Goal: Task Accomplishment & Management: Manage account settings

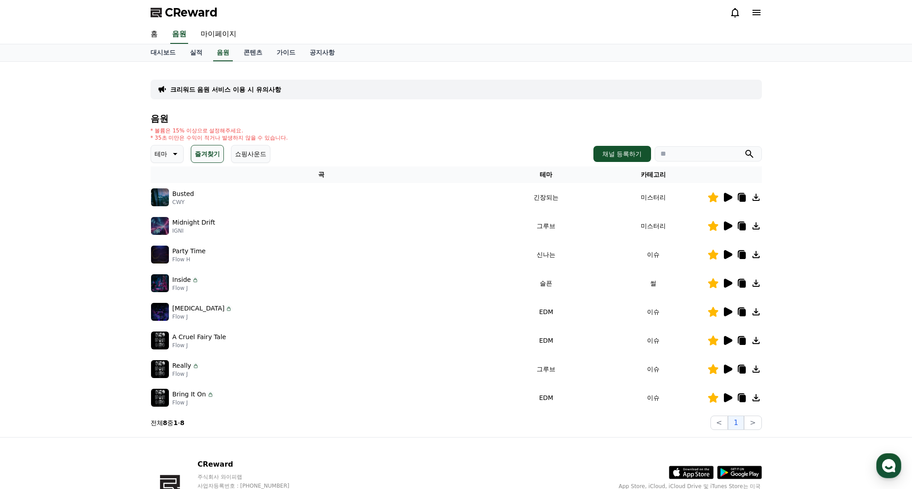
click at [237, 156] on button "쇼핑사운드" at bounding box center [250, 154] width 39 height 18
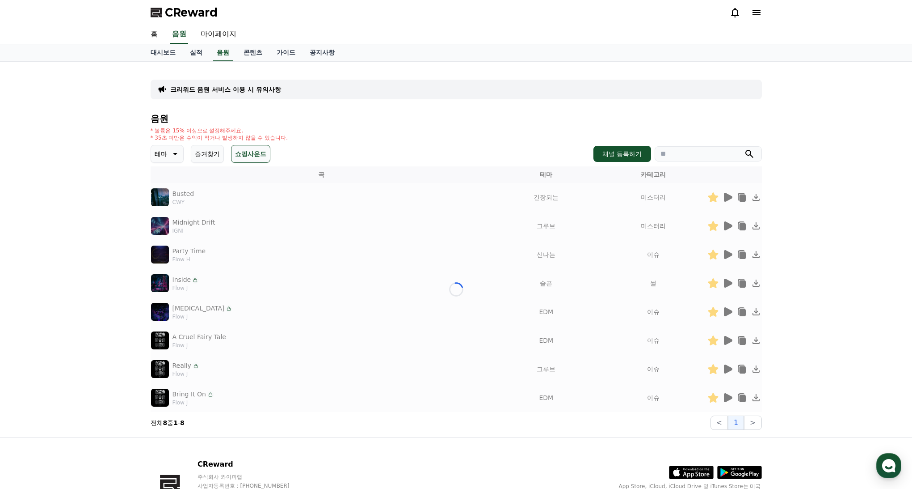
click at [209, 156] on button "즐겨찾기" at bounding box center [207, 154] width 33 height 18
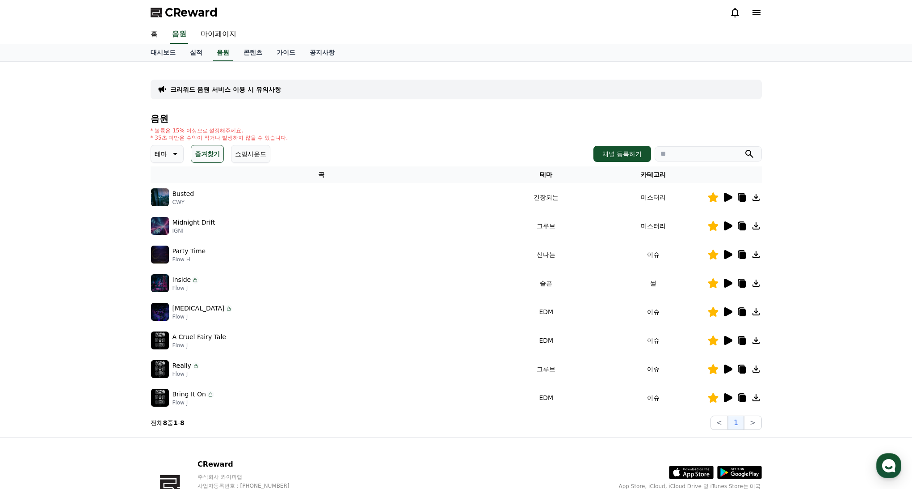
click at [209, 156] on button "즐겨찾기" at bounding box center [207, 154] width 33 height 18
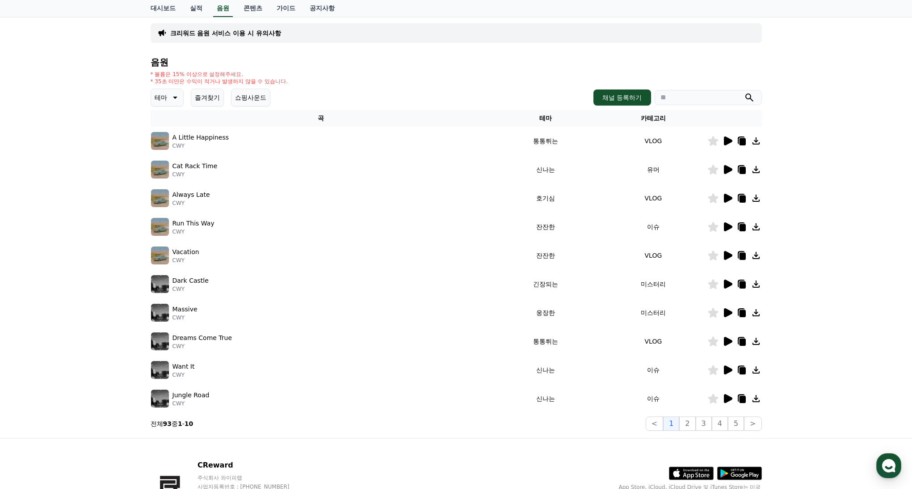
scroll to position [117, 0]
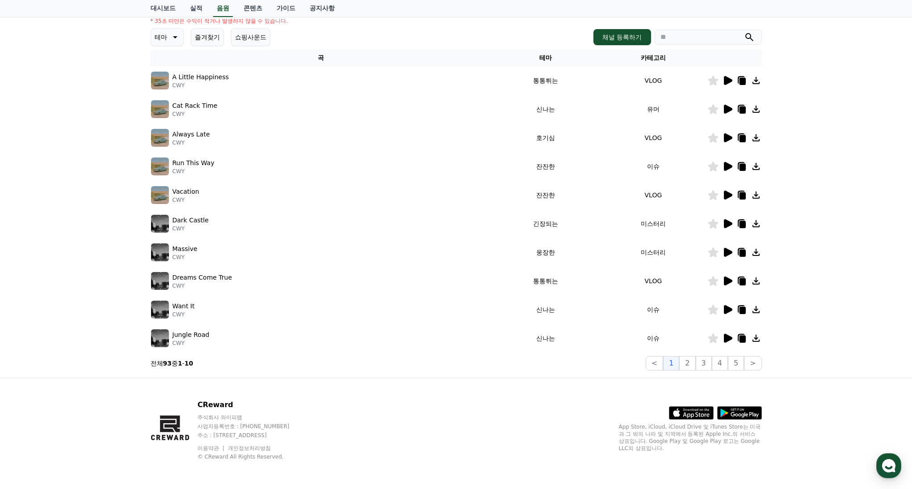
click at [728, 223] on icon at bounding box center [728, 223] width 8 height 9
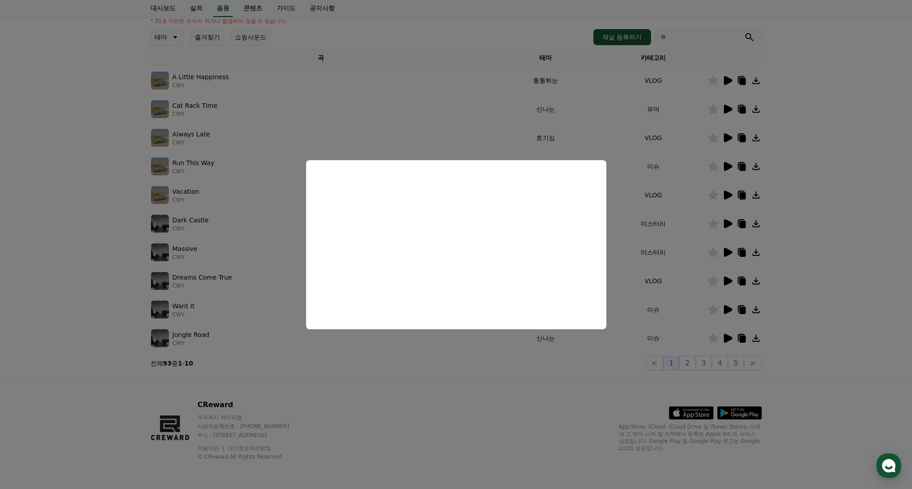
click at [205, 45] on button "close modal" at bounding box center [456, 244] width 912 height 489
click at [203, 40] on button "즐겨찾기" at bounding box center [207, 37] width 33 height 18
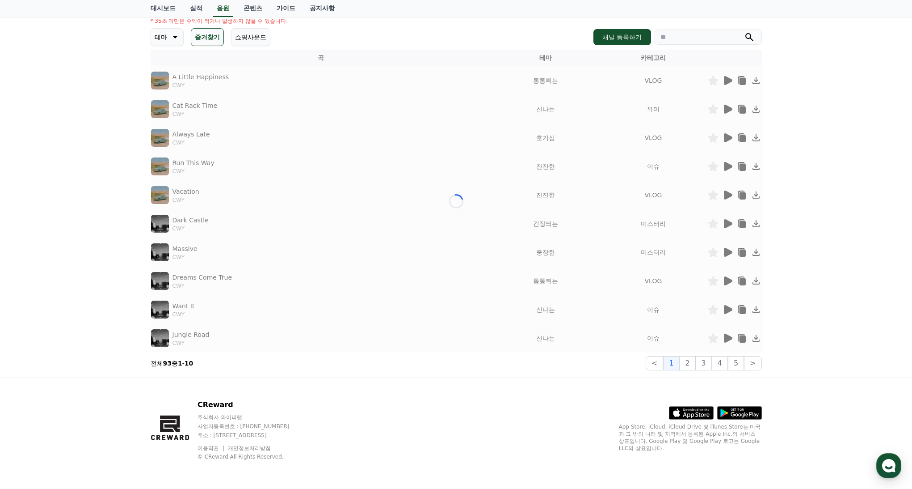
scroll to position [59, 0]
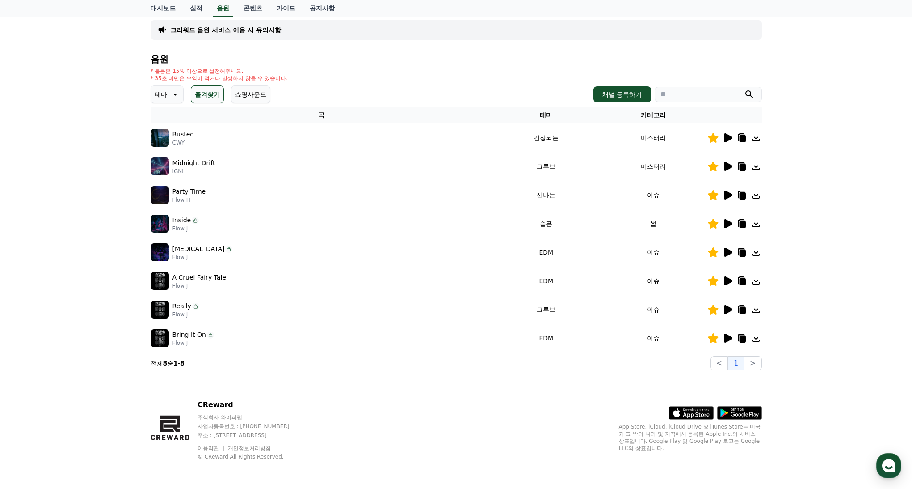
click at [729, 253] on icon at bounding box center [728, 252] width 8 height 9
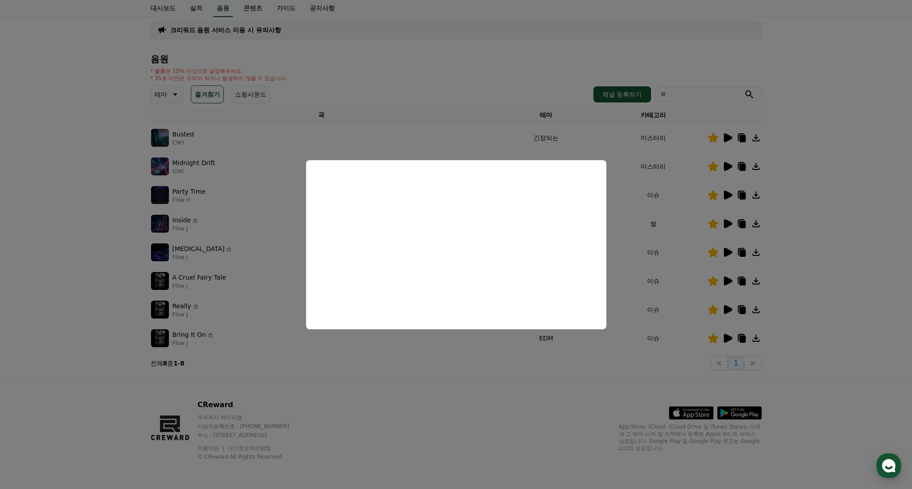
click at [730, 220] on button "close modal" at bounding box center [456, 244] width 912 height 489
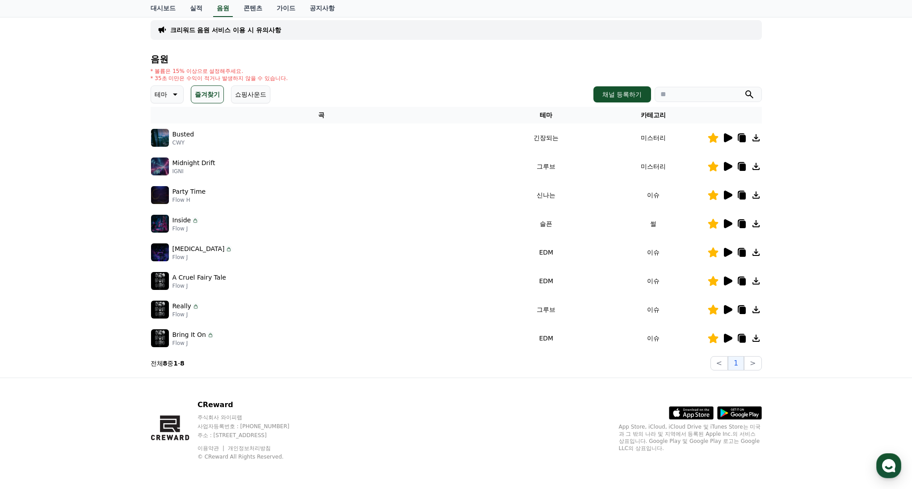
click at [728, 137] on icon at bounding box center [728, 137] width 8 height 9
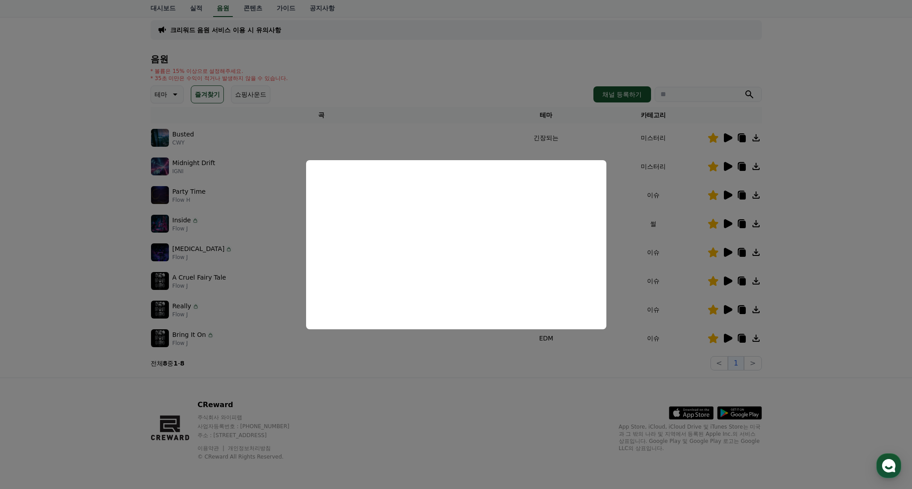
click at [728, 336] on button "close modal" at bounding box center [456, 244] width 912 height 489
click at [727, 338] on icon at bounding box center [728, 338] width 8 height 9
click at [728, 277] on button "close modal" at bounding box center [456, 244] width 912 height 489
click at [727, 281] on icon at bounding box center [728, 280] width 8 height 9
click at [773, 280] on button "close modal" at bounding box center [456, 244] width 912 height 489
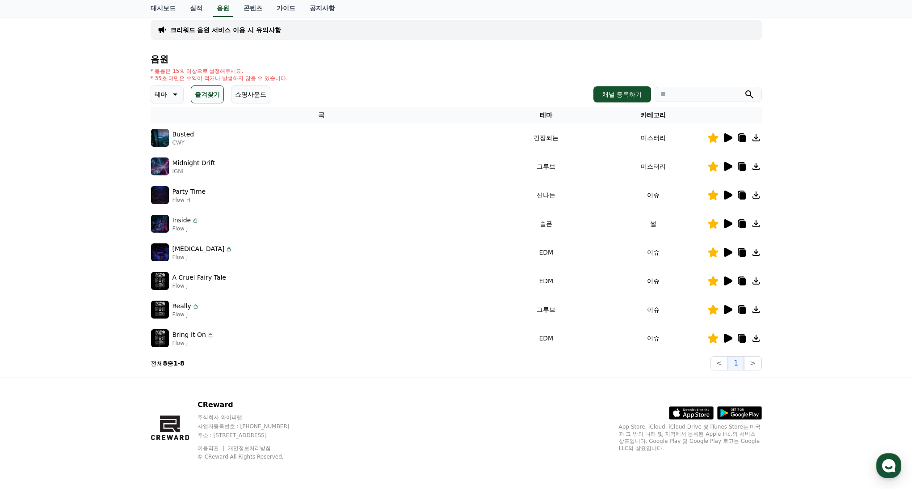
click at [759, 280] on icon at bounding box center [756, 280] width 11 height 11
